Goal: Information Seeking & Learning: Check status

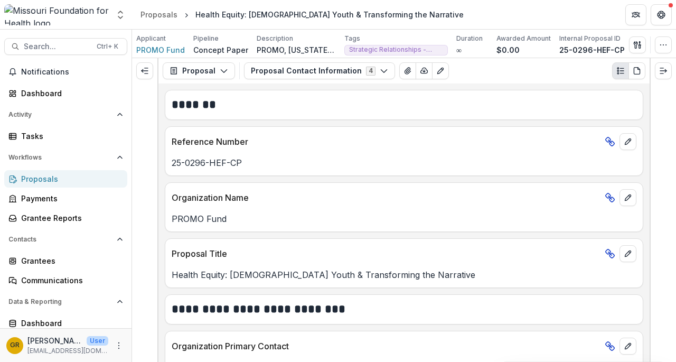
click at [382, 71] on button "Proposal Contact Information 4" at bounding box center [319, 70] width 151 height 17
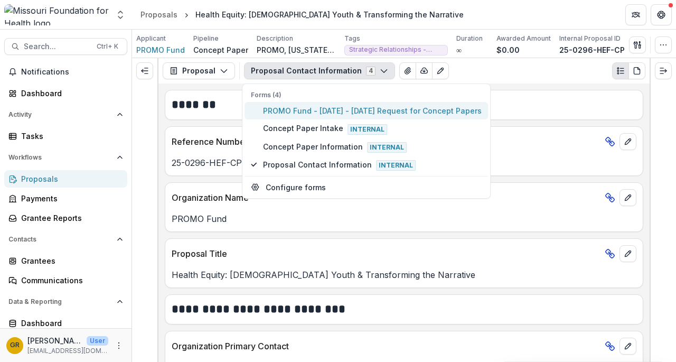
click at [325, 109] on span "PROMO Fund - 2025 - 2025 Request for Concept Papers" at bounding box center [372, 110] width 219 height 11
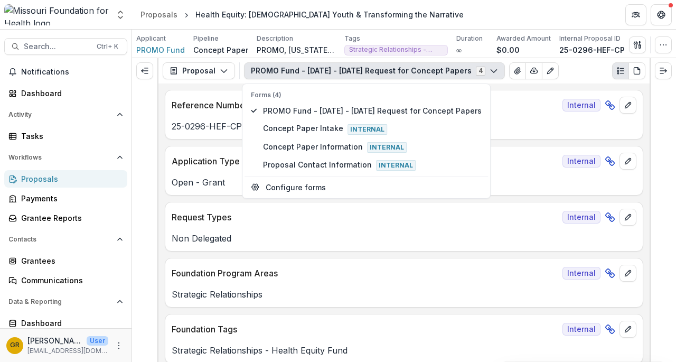
drag, startPoint x: 646, startPoint y: 92, endPoint x: 644, endPoint y: 111, distance: 19.1
click at [644, 111] on div "**********" at bounding box center [403, 222] width 491 height 278
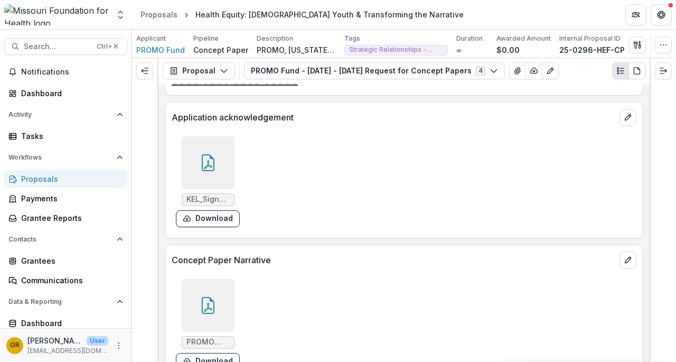
scroll to position [2705, 0]
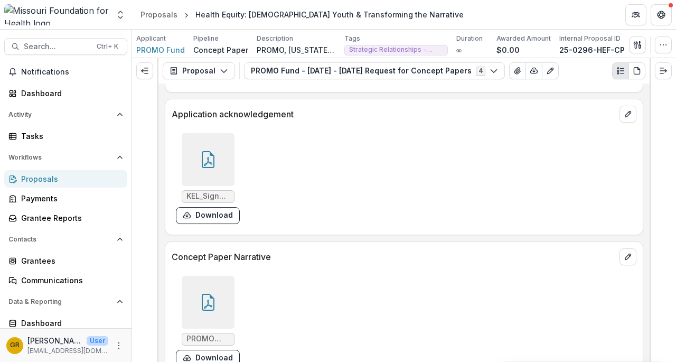
click at [206, 294] on icon at bounding box center [208, 302] width 17 height 17
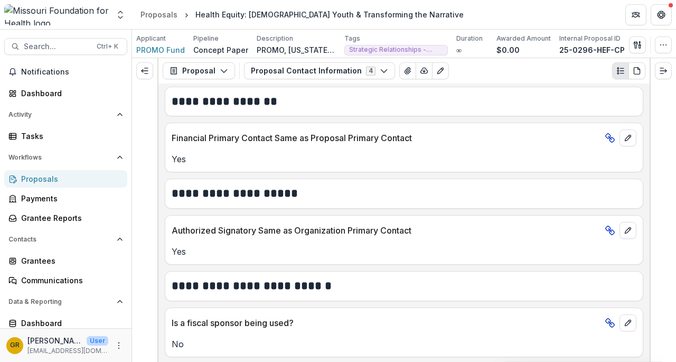
scroll to position [329, 0]
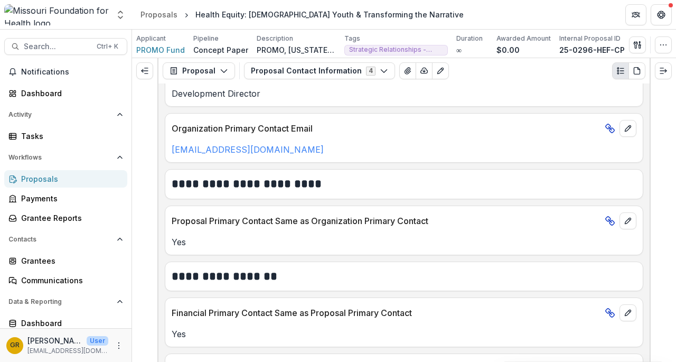
click at [376, 75] on button "Proposal Contact Information 4" at bounding box center [319, 70] width 151 height 17
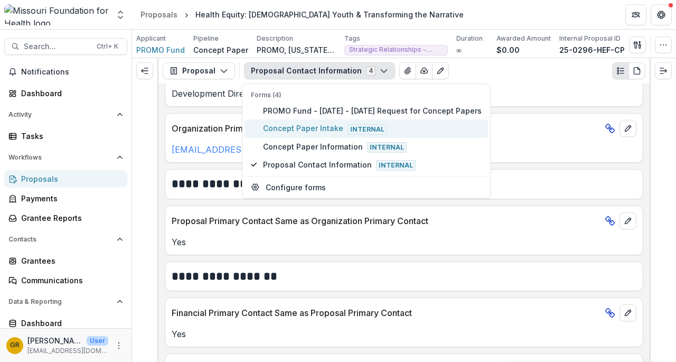
click at [328, 130] on span "Concept Paper Intake Internal" at bounding box center [372, 128] width 219 height 12
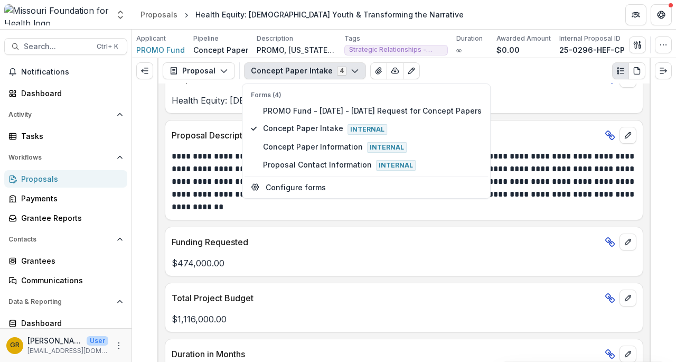
scroll to position [346, 0]
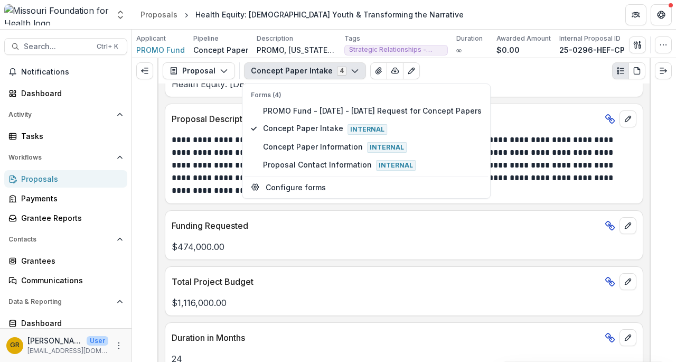
click at [351, 67] on icon "button" at bounding box center [355, 71] width 8 height 8
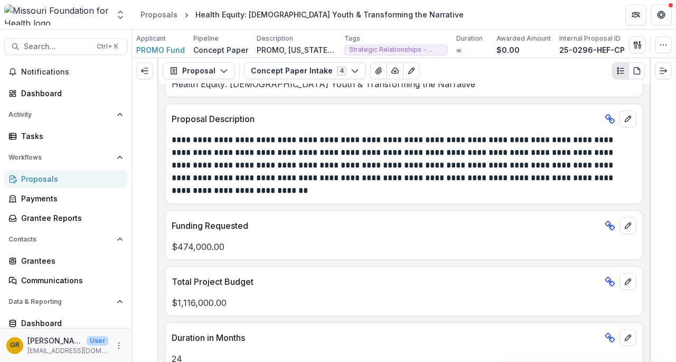
click at [351, 68] on icon "button" at bounding box center [355, 71] width 8 height 8
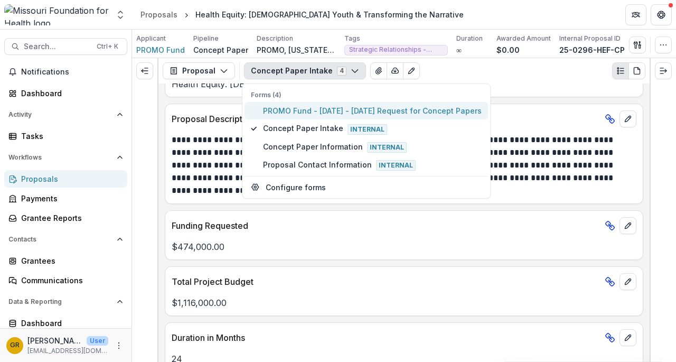
click at [331, 110] on span "PROMO Fund - 2025 - 2025 Request for Concept Papers" at bounding box center [372, 110] width 219 height 11
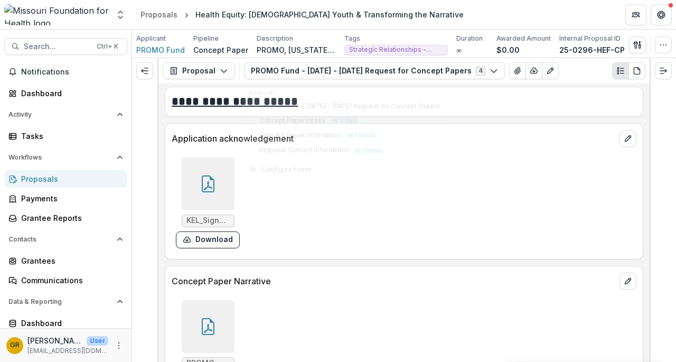
scroll to position [2684, 0]
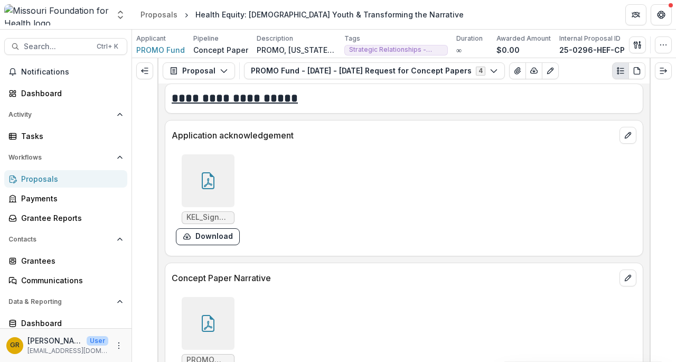
click at [211, 315] on icon at bounding box center [208, 323] width 17 height 17
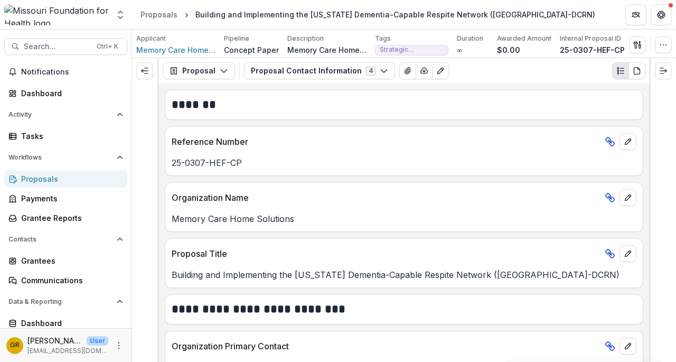
click at [381, 71] on polyline "button" at bounding box center [384, 71] width 6 height 3
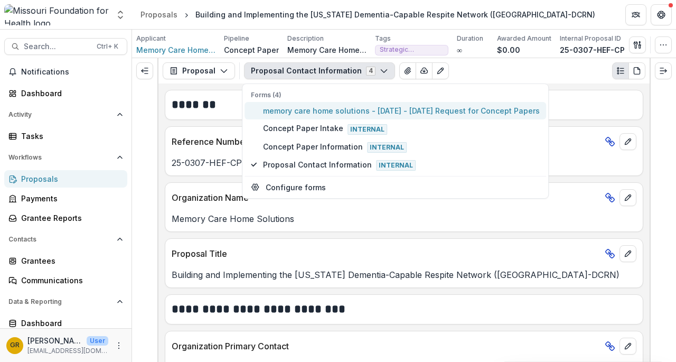
click at [311, 111] on span "memory care home solutions - 2025 - 2025 Request for Concept Papers" at bounding box center [401, 110] width 277 height 11
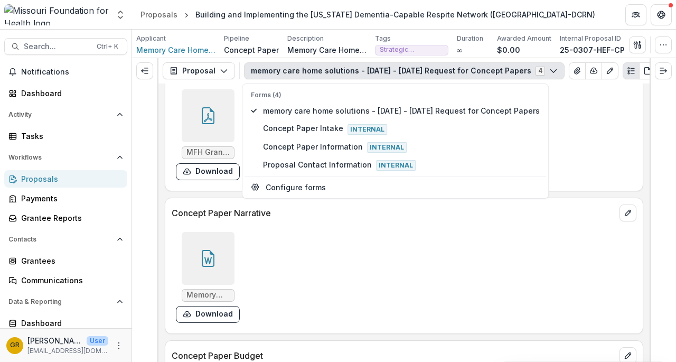
scroll to position [3011, 0]
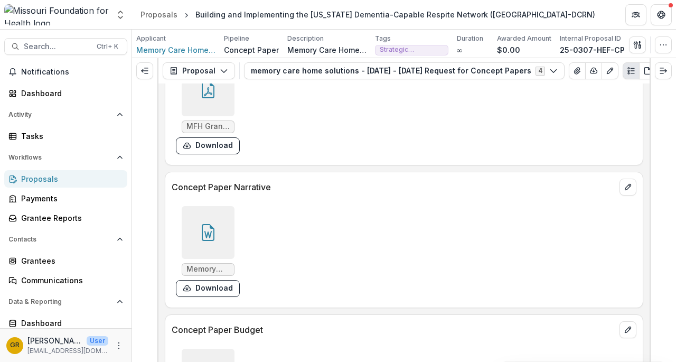
click at [205, 211] on div at bounding box center [208, 232] width 53 height 53
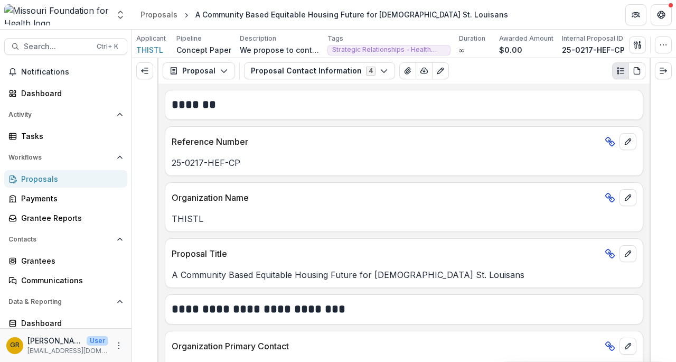
click at [298, 65] on button "Proposal Contact Information 4" at bounding box center [319, 70] width 151 height 17
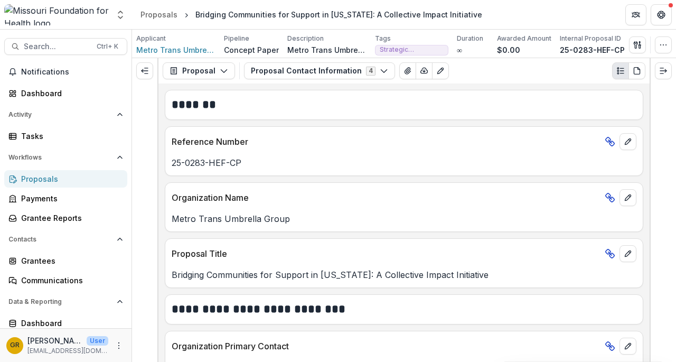
click at [375, 77] on button "Proposal Contact Information 4" at bounding box center [319, 70] width 151 height 17
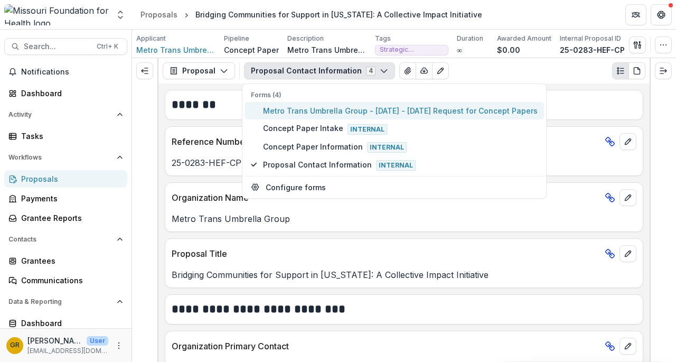
click at [335, 109] on span "Metro Trans Umbrella Group - 2025 - 2025 Request for Concept Papers" at bounding box center [400, 110] width 275 height 11
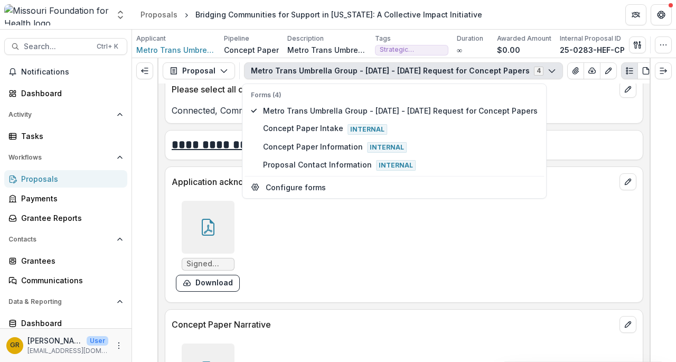
scroll to position [2715, 0]
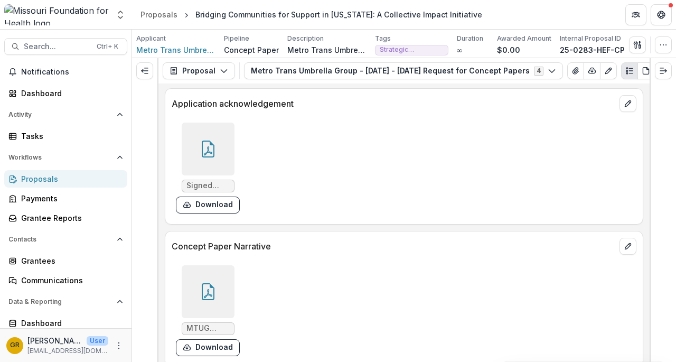
click at [197, 272] on div at bounding box center [208, 291] width 53 height 53
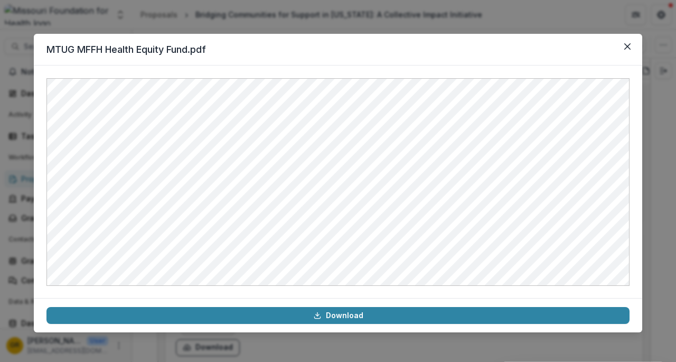
click at [628, 51] on button "Close" at bounding box center [627, 46] width 17 height 17
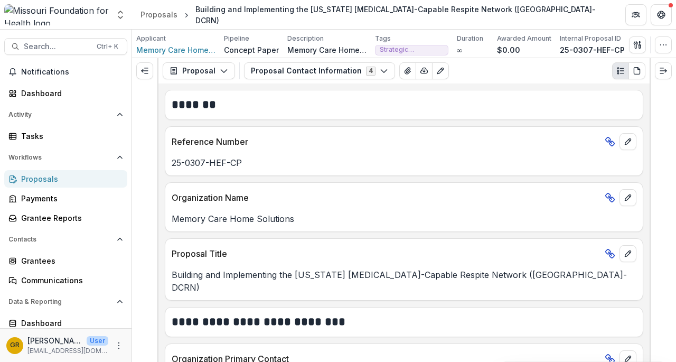
click at [380, 72] on icon "button" at bounding box center [384, 71] width 8 height 8
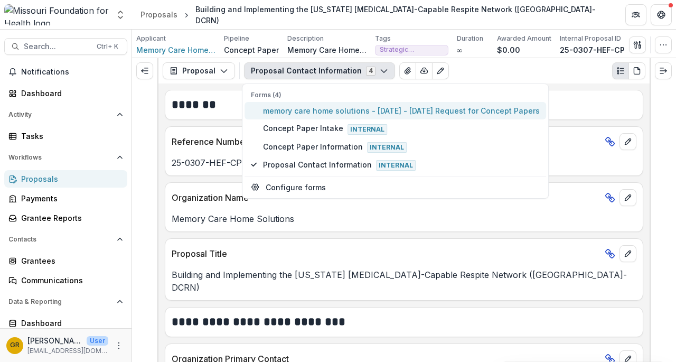
click at [353, 112] on span "memory care home solutions - [DATE] - [DATE] Request for Concept Papers" at bounding box center [401, 110] width 277 height 11
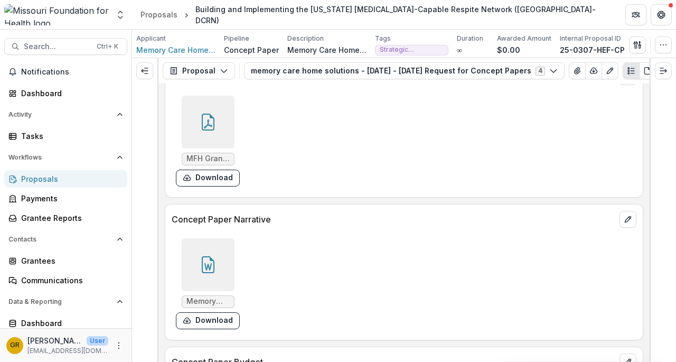
scroll to position [3037, 0]
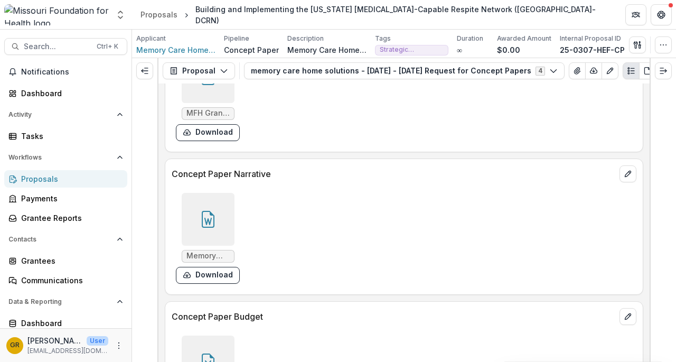
click at [204, 211] on icon at bounding box center [208, 219] width 17 height 17
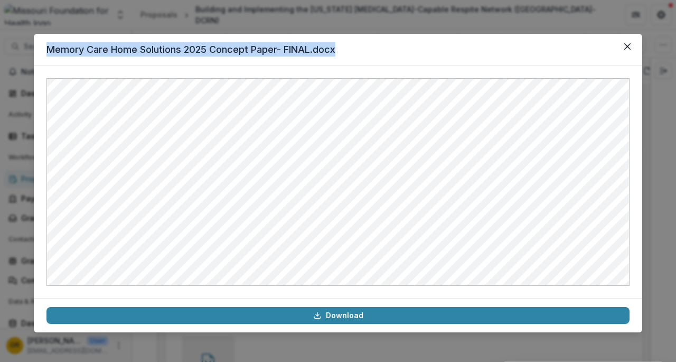
drag, startPoint x: 499, startPoint y: 54, endPoint x: 967, endPoint y: 168, distance: 481.0
click at [675, 168] on html "Skip to content Aggregate Analysis Foundations [US_STATE] Foundation for Health…" at bounding box center [338, 181] width 676 height 362
click at [404, 54] on header "Memory Care Home Solutions 2025 Concept Paper- FINAL.docx" at bounding box center [338, 50] width 608 height 32
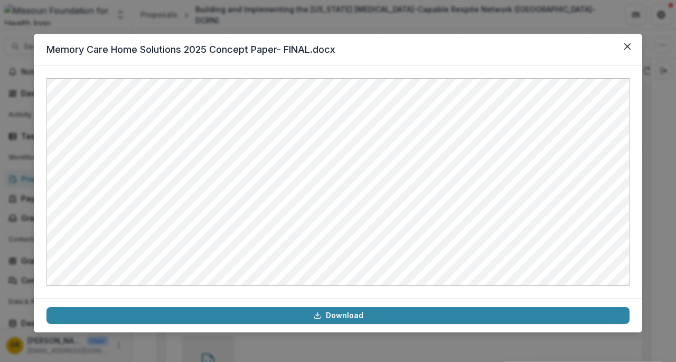
click at [629, 48] on icon "Close" at bounding box center [627, 46] width 6 height 6
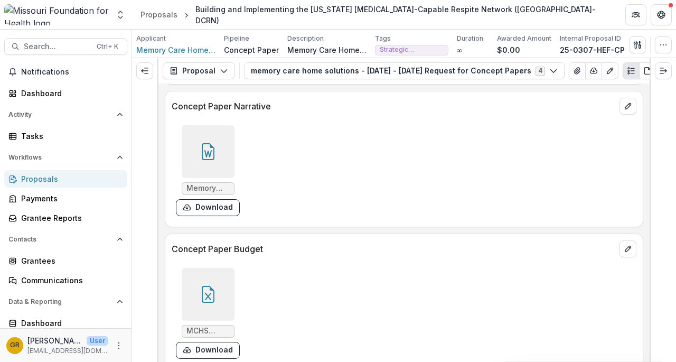
scroll to position [3147, 0]
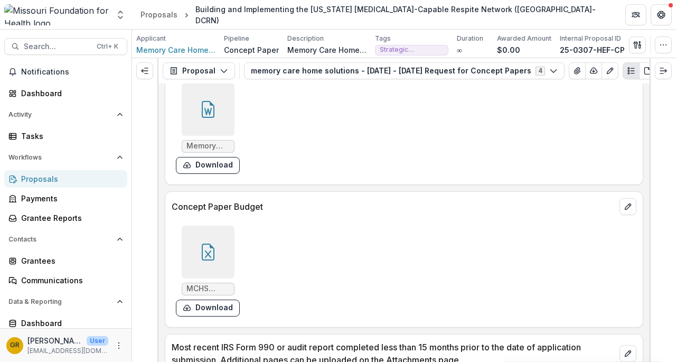
click at [205, 243] on icon at bounding box center [208, 251] width 17 height 17
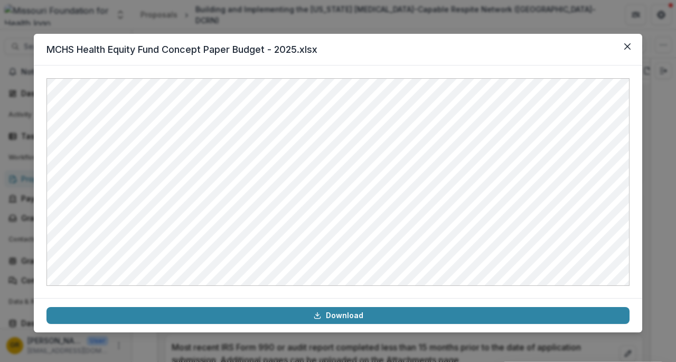
click at [622, 49] on button "Close" at bounding box center [627, 46] width 17 height 17
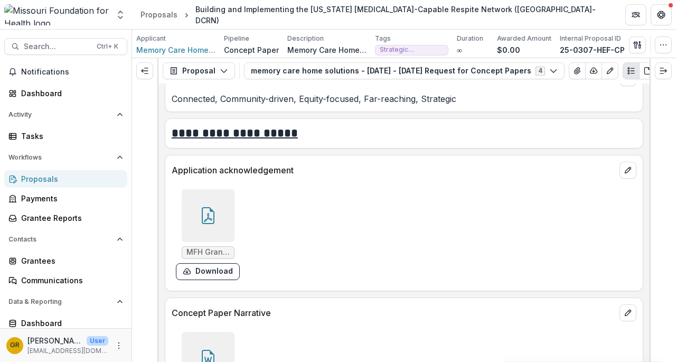
scroll to position [2849, 0]
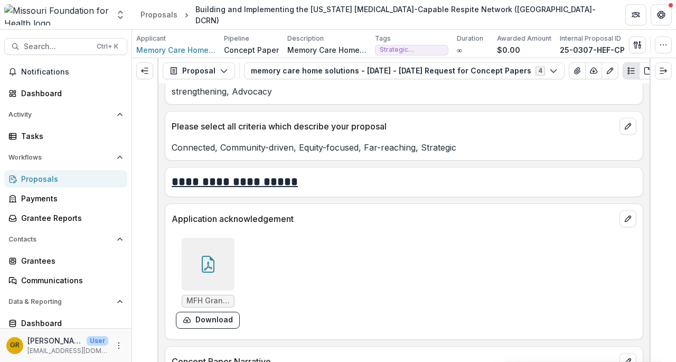
click at [209, 256] on icon at bounding box center [208, 264] width 17 height 17
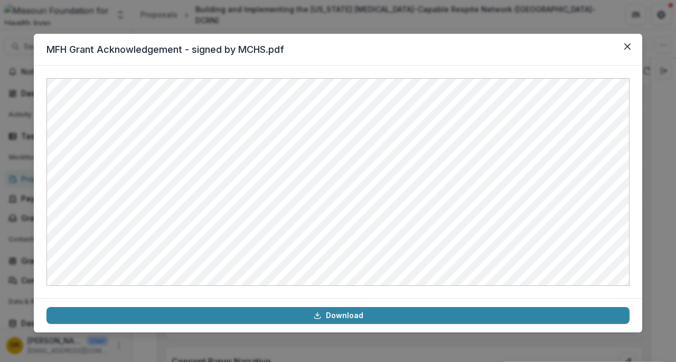
click at [630, 49] on icon "Close" at bounding box center [627, 46] width 6 height 6
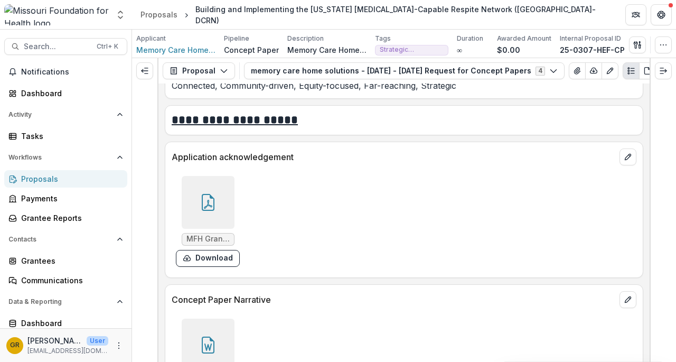
scroll to position [3024, 0]
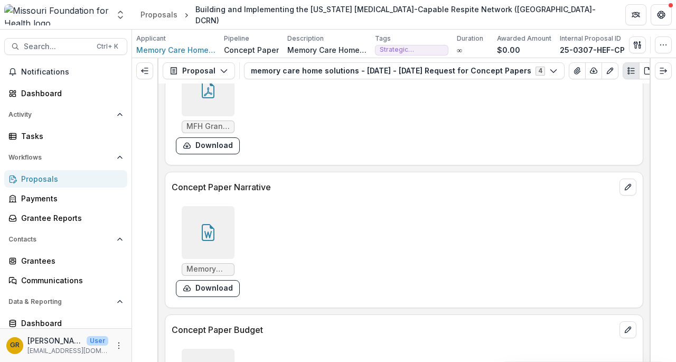
click at [207, 224] on icon at bounding box center [208, 232] width 17 height 17
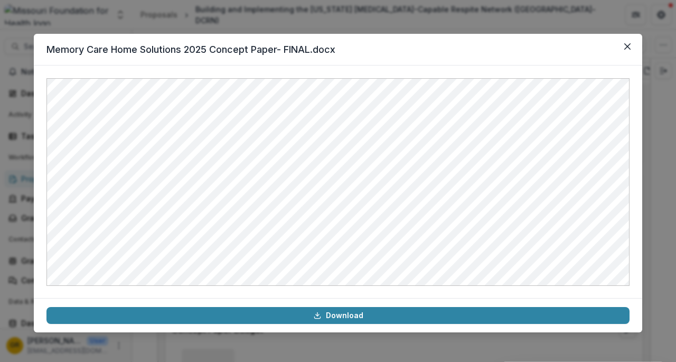
click at [624, 49] on icon "Close" at bounding box center [627, 46] width 6 height 6
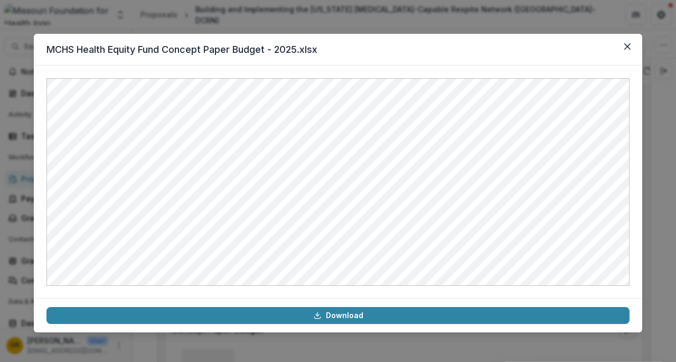
click at [626, 49] on icon "Close" at bounding box center [627, 46] width 6 height 6
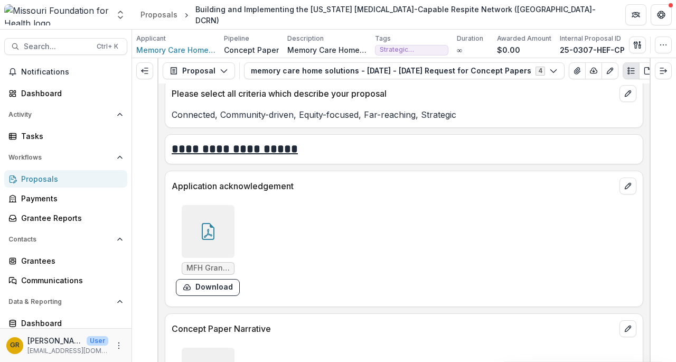
scroll to position [2878, 0]
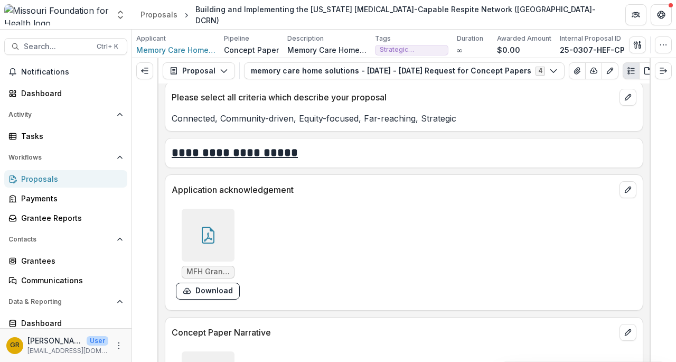
click at [202, 226] on icon at bounding box center [208, 234] width 17 height 17
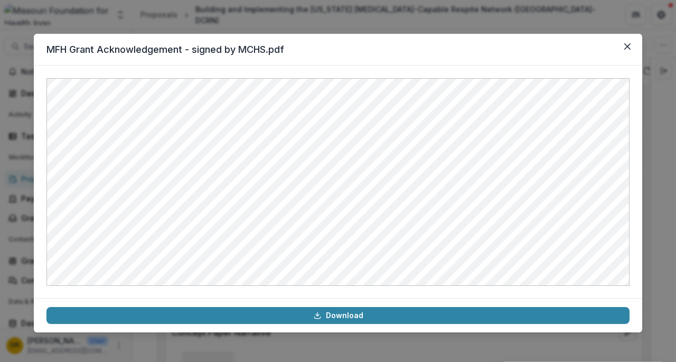
click at [627, 49] on icon "Close" at bounding box center [627, 46] width 6 height 6
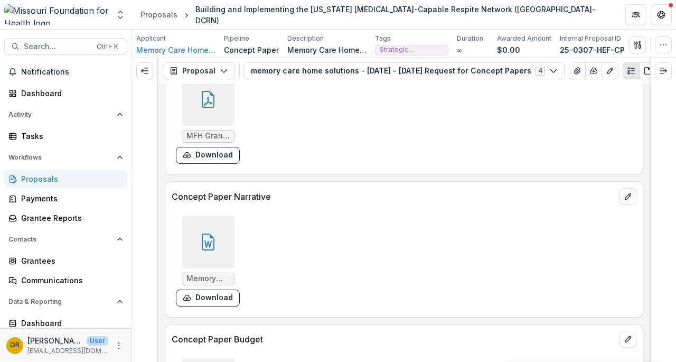
scroll to position [3017, 0]
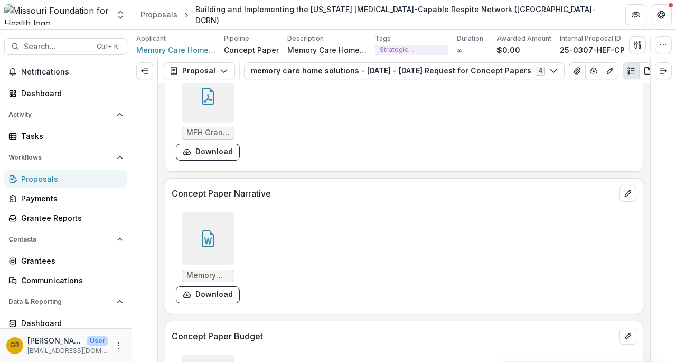
click at [212, 230] on icon at bounding box center [208, 238] width 13 height 17
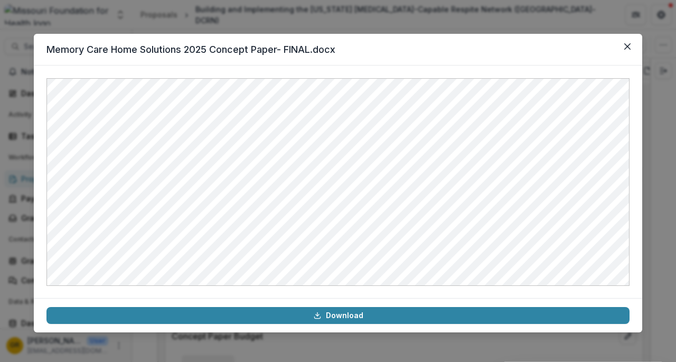
click at [631, 48] on button "Close" at bounding box center [627, 46] width 17 height 17
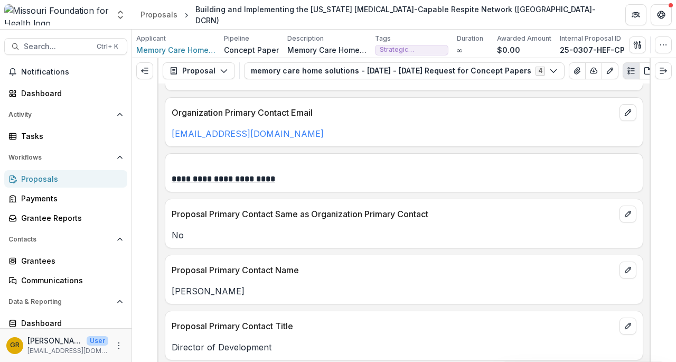
scroll to position [619, 0]
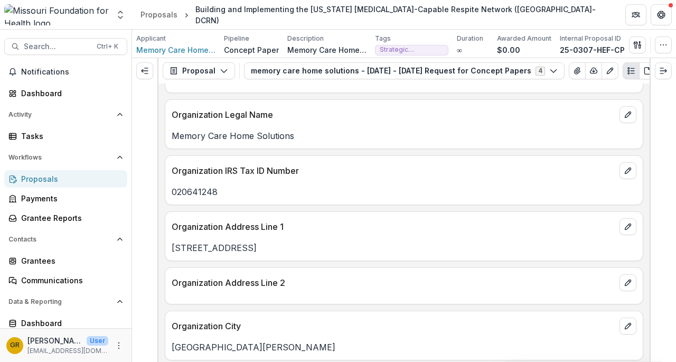
drag, startPoint x: 651, startPoint y: 133, endPoint x: 659, endPoint y: 95, distance: 38.3
click at [659, 95] on div at bounding box center [662, 210] width 26 height 304
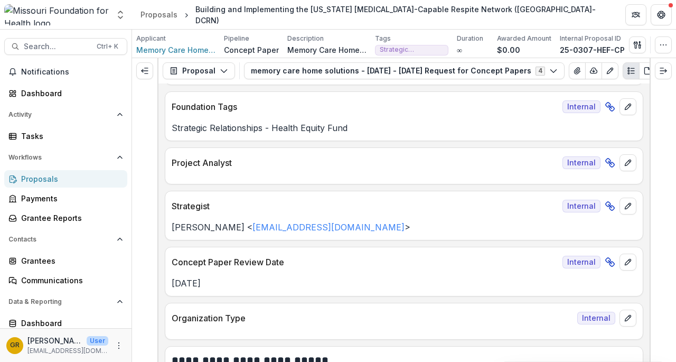
scroll to position [0, 0]
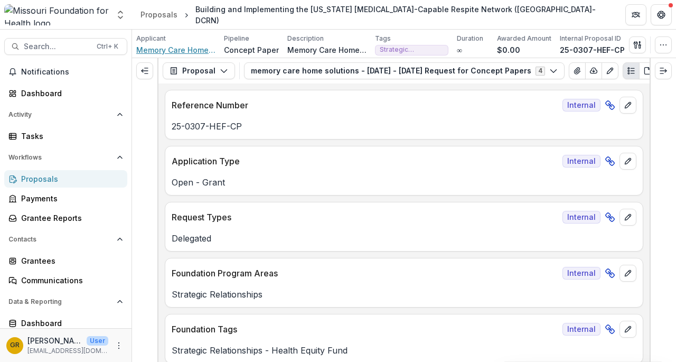
click at [188, 50] on span "Memory Care Home Solutions" at bounding box center [175, 49] width 79 height 11
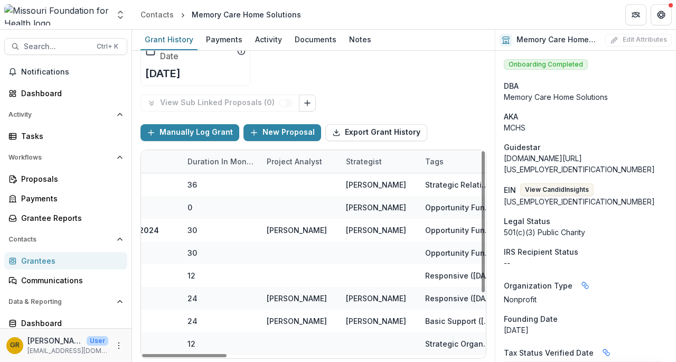
scroll to position [0, 1020]
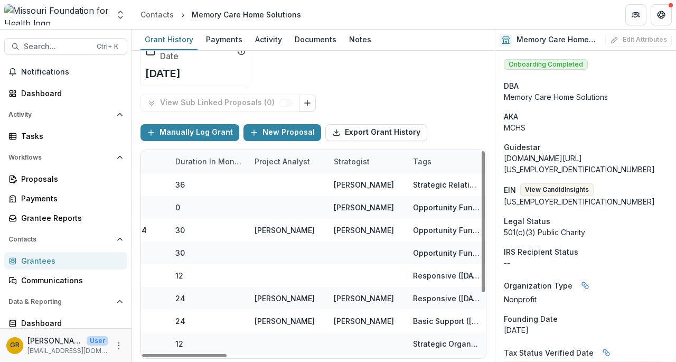
drag, startPoint x: 221, startPoint y: 354, endPoint x: 482, endPoint y: 386, distance: 262.7
click at [226, 357] on div at bounding box center [184, 355] width 84 height 3
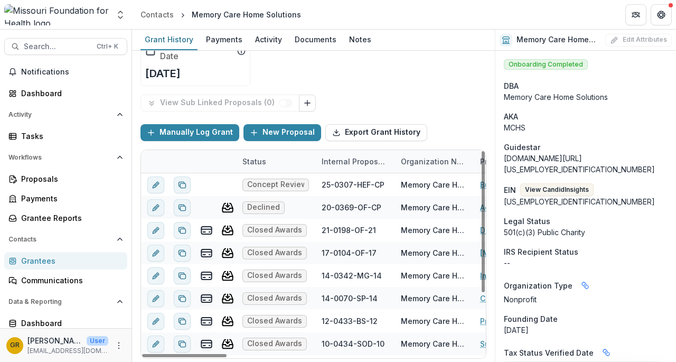
drag, startPoint x: 416, startPoint y: 353, endPoint x: 146, endPoint y: 257, distance: 286.4
click at [156, 354] on div at bounding box center [184, 355] width 84 height 3
drag, startPoint x: 222, startPoint y: 356, endPoint x: -57, endPoint y: 246, distance: 299.8
click at [142, 354] on div at bounding box center [184, 355] width 84 height 3
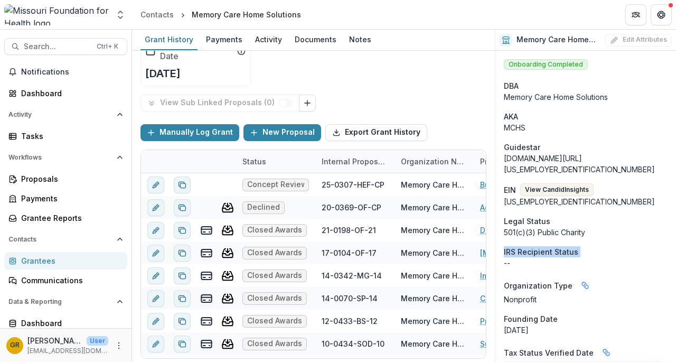
drag, startPoint x: 495, startPoint y: 259, endPoint x: 498, endPoint y: 242, distance: 17.1
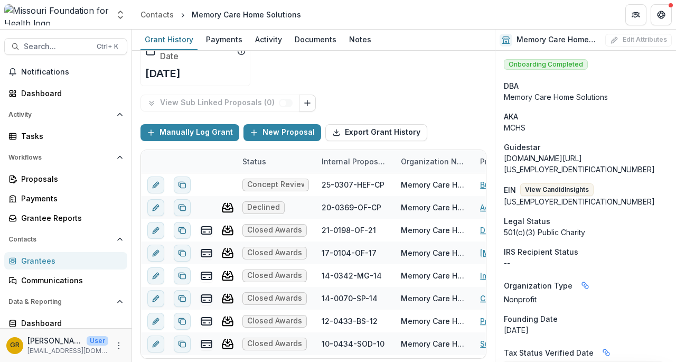
scroll to position [0, 0]
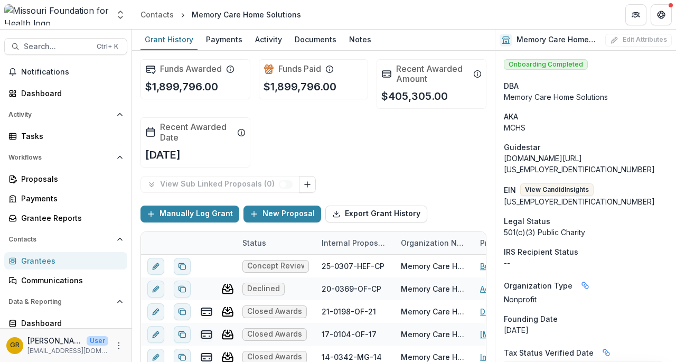
click at [299, 37] on div "Documents" at bounding box center [315, 39] width 50 height 15
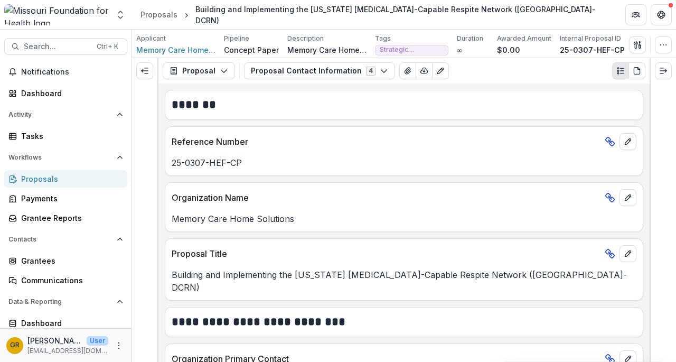
click at [380, 74] on icon "button" at bounding box center [384, 71] width 8 height 8
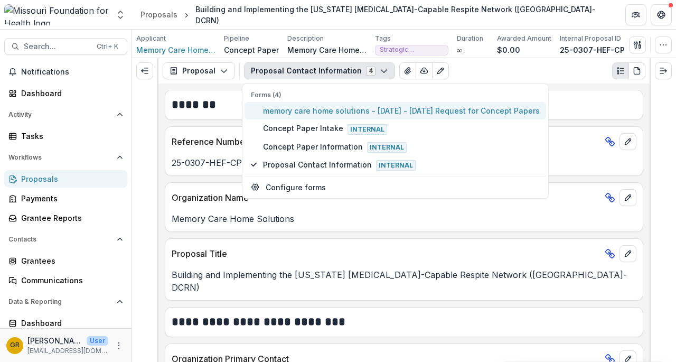
click at [318, 108] on span "memory care home solutions - [DATE] - [DATE] Request for Concept Papers" at bounding box center [401, 110] width 277 height 11
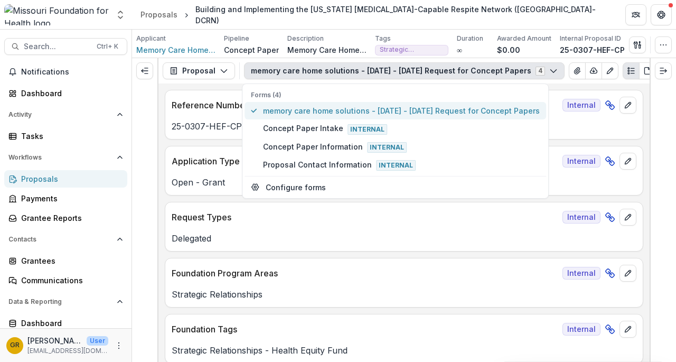
click at [325, 112] on span "memory care home solutions - [DATE] - [DATE] Request for Concept Papers" at bounding box center [401, 110] width 277 height 11
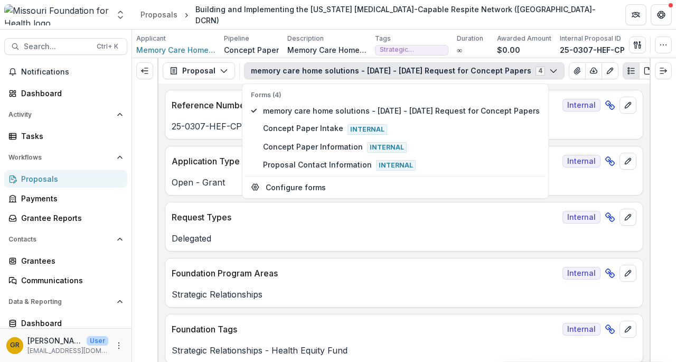
drag, startPoint x: 649, startPoint y: 97, endPoint x: 650, endPoint y: 182, distance: 84.5
click at [650, 182] on div at bounding box center [662, 210] width 26 height 304
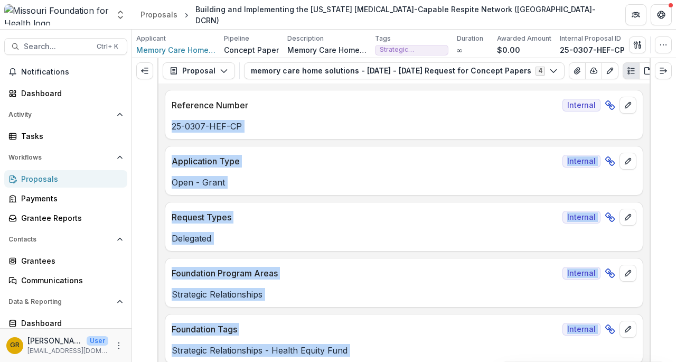
drag, startPoint x: 646, startPoint y: 96, endPoint x: 650, endPoint y: 120, distance: 24.1
click at [652, 120] on div "**********" at bounding box center [404, 210] width 544 height 304
click at [666, 109] on div at bounding box center [662, 210] width 26 height 304
click at [490, 115] on div "25-0307-HEF-CP" at bounding box center [403, 123] width 477 height 19
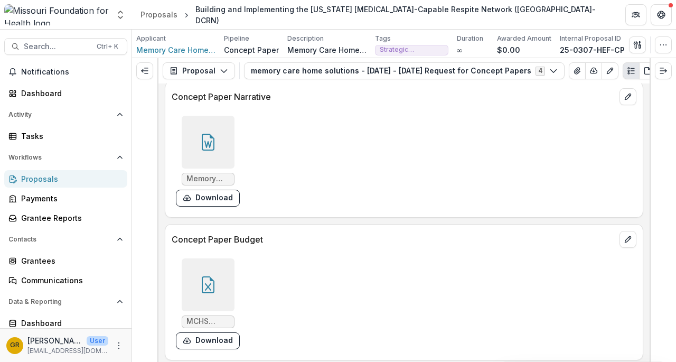
scroll to position [3040, 0]
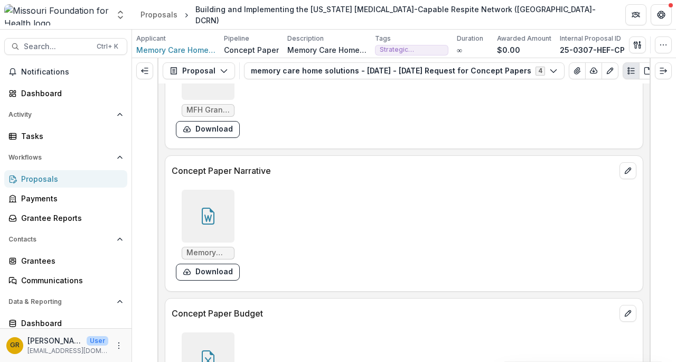
click at [209, 207] on icon at bounding box center [208, 215] width 17 height 17
